Goal: Navigation & Orientation: Find specific page/section

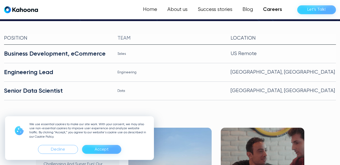
scroll to position [128, 0]
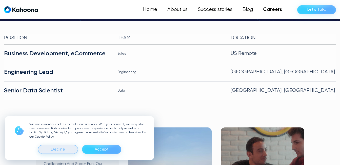
click at [68, 148] on div "Decline" at bounding box center [58, 149] width 40 height 9
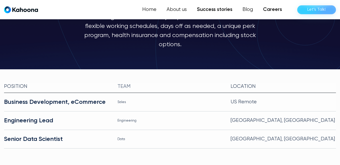
scroll to position [78, 0]
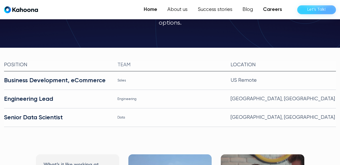
scroll to position [103, 0]
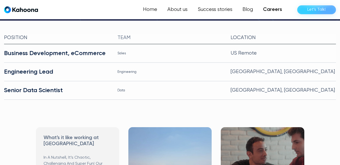
scroll to position [128, 0]
